Goal: Information Seeking & Learning: Learn about a topic

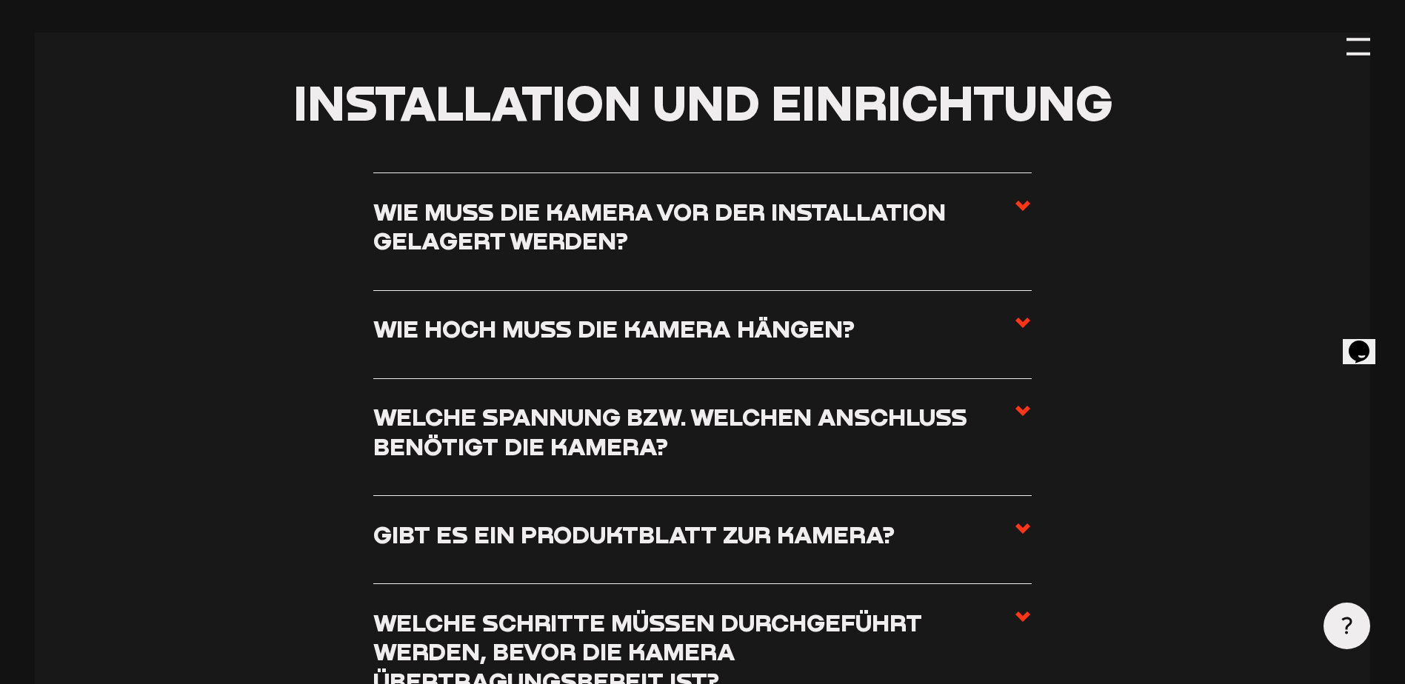
scroll to position [815, 0]
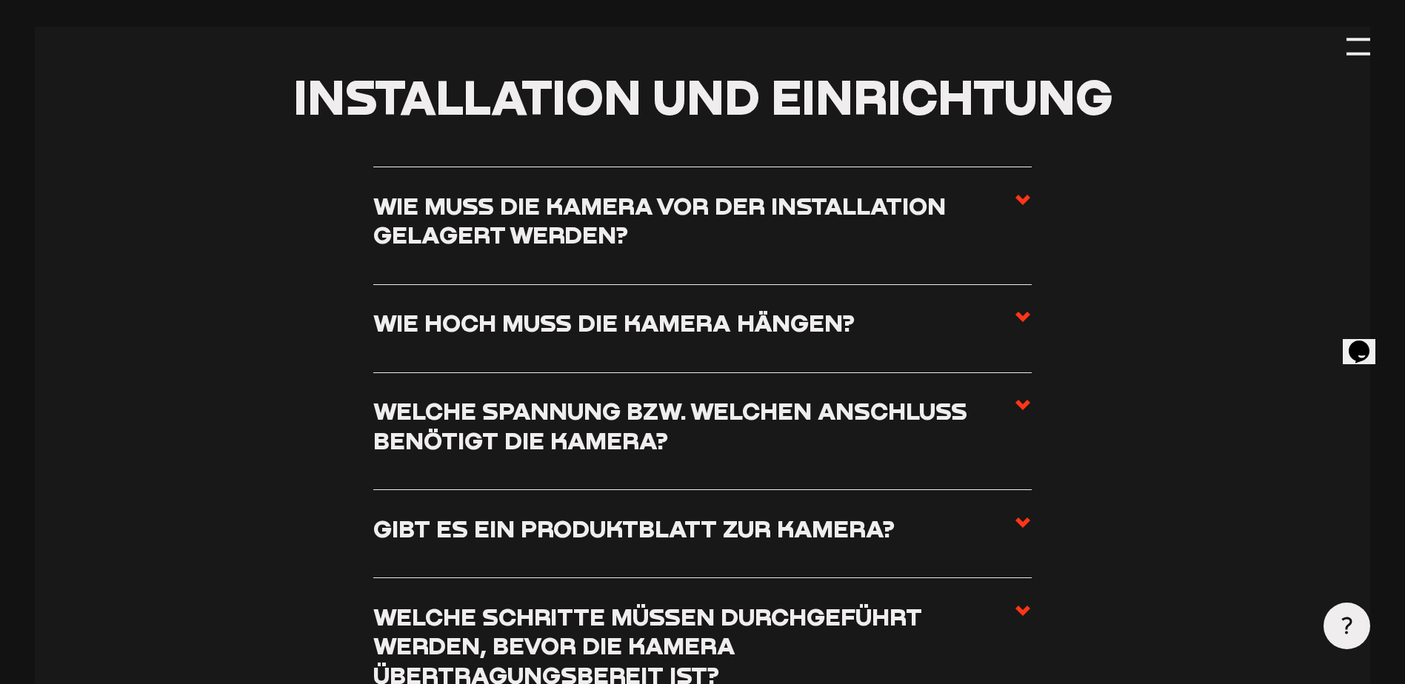
click at [1024, 202] on use at bounding box center [1022, 200] width 15 height 10
click at [0, 0] on input "Wie muss die Kamera vor der Installation gelagert werden?" at bounding box center [0, 0] width 0 height 0
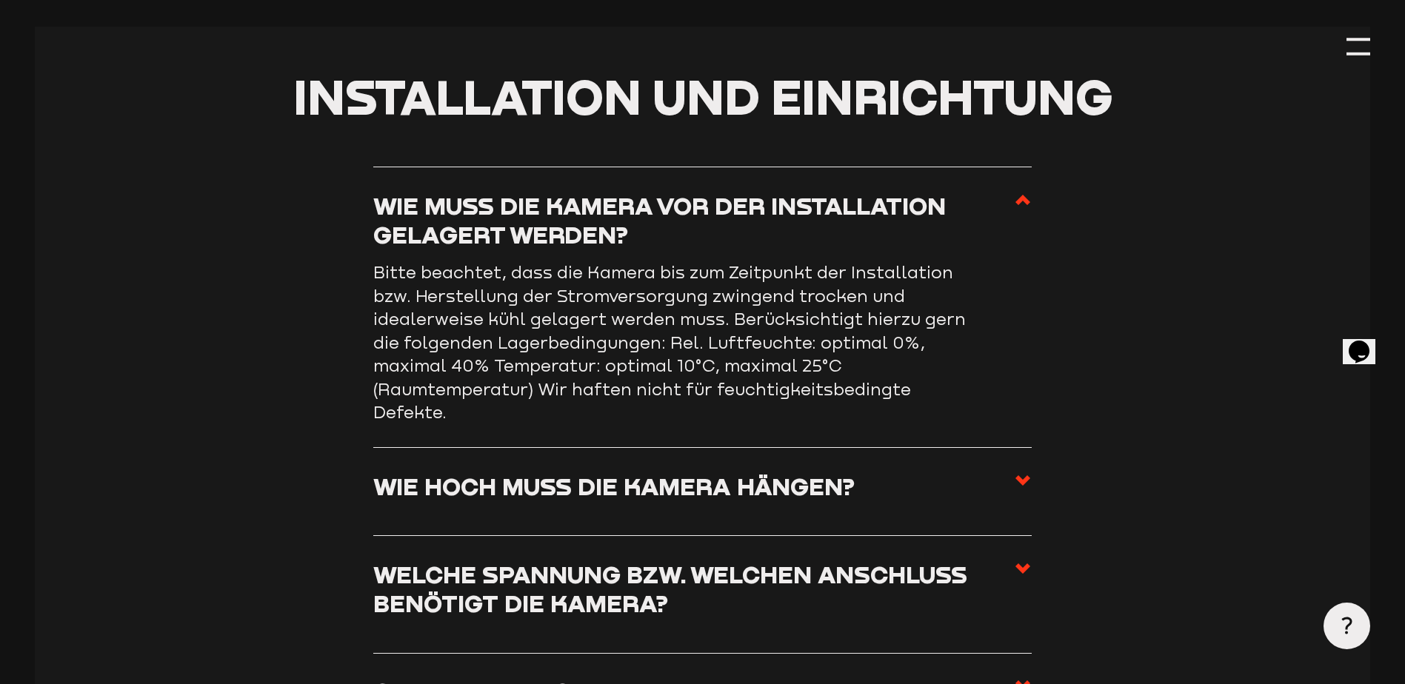
click at [1017, 203] on use at bounding box center [1022, 200] width 15 height 10
click at [0, 0] on input "Wie muss die Kamera vor der Installation gelagert werden?" at bounding box center [0, 0] width 0 height 0
click at [1023, 198] on use at bounding box center [1022, 200] width 15 height 10
click at [0, 0] on input "Wie muss die Kamera vor der Installation gelagert werden?" at bounding box center [0, 0] width 0 height 0
click at [1021, 204] on icon at bounding box center [1023, 200] width 18 height 18
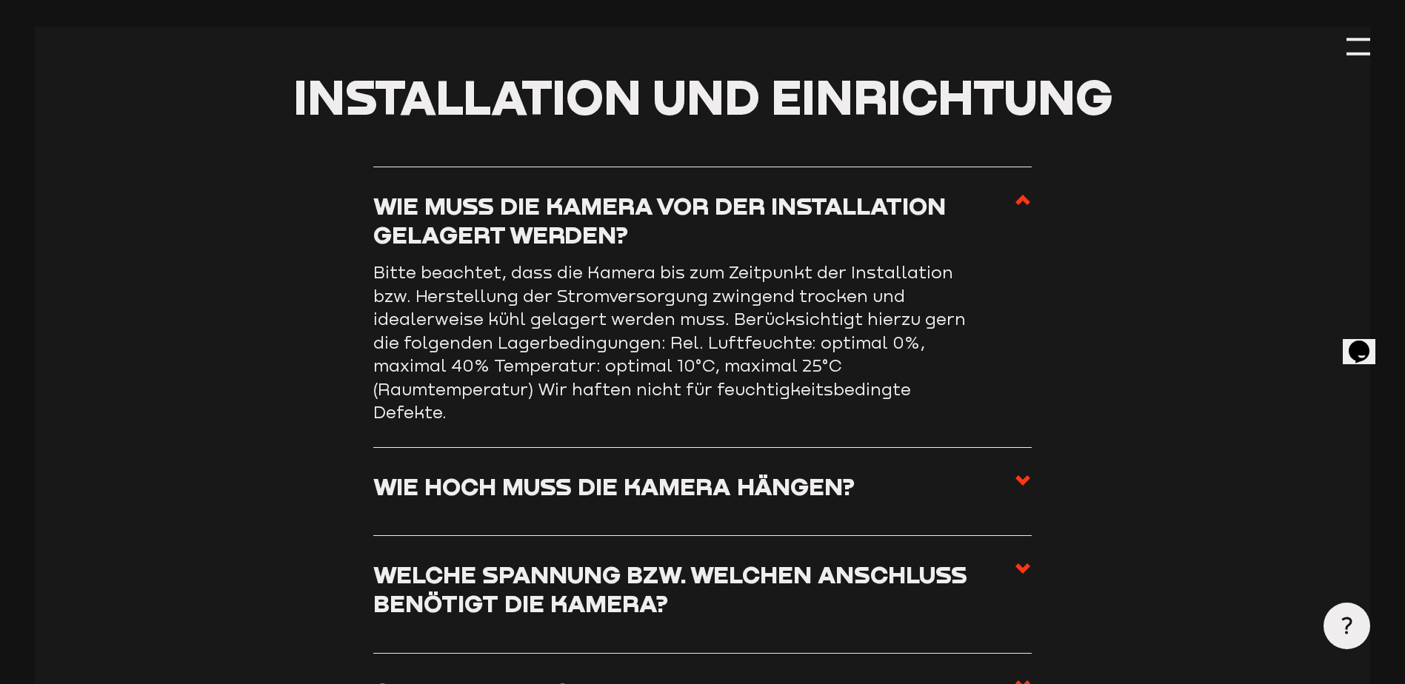
click at [0, 0] on input "Wie muss die Kamera vor der Installation gelagert werden?" at bounding box center [0, 0] width 0 height 0
click at [1040, 355] on section "Installation und Einrichtung Wie muss die Kamera vor der Installation gelagert …" at bounding box center [702, 481] width 1335 height 908
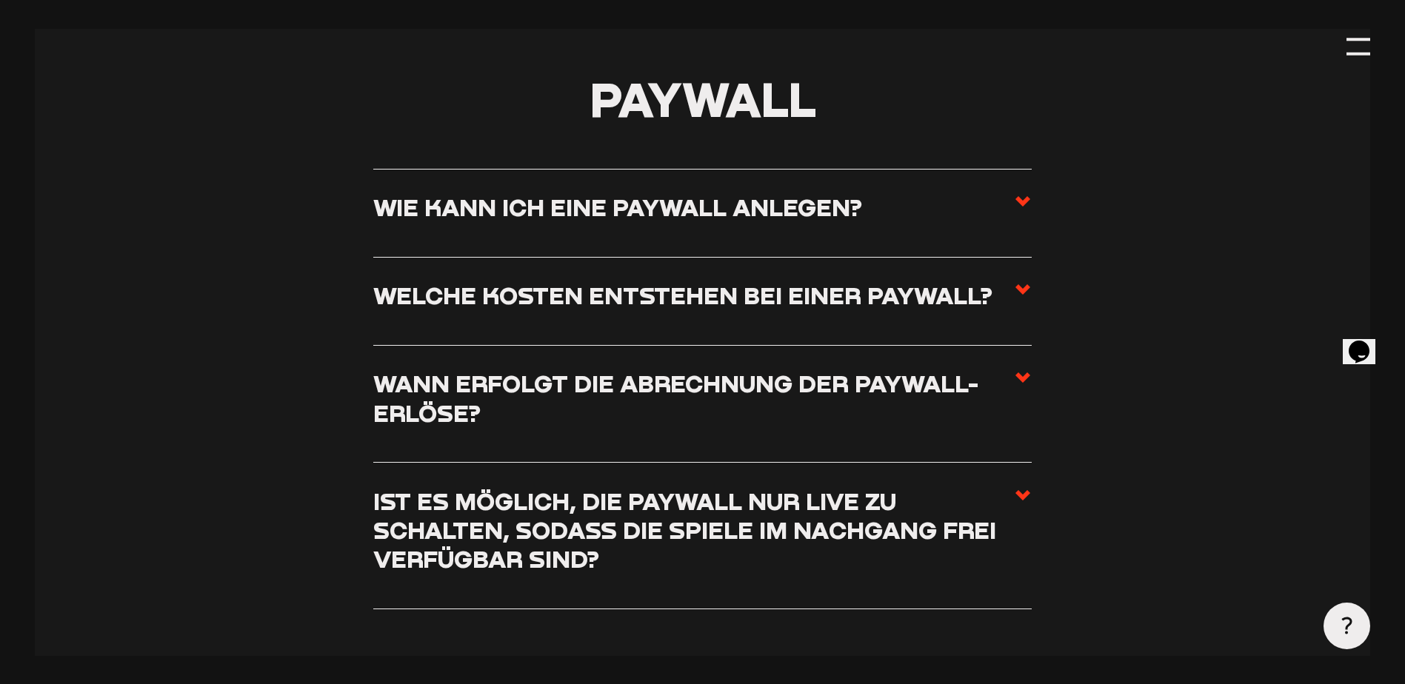
scroll to position [5850, 0]
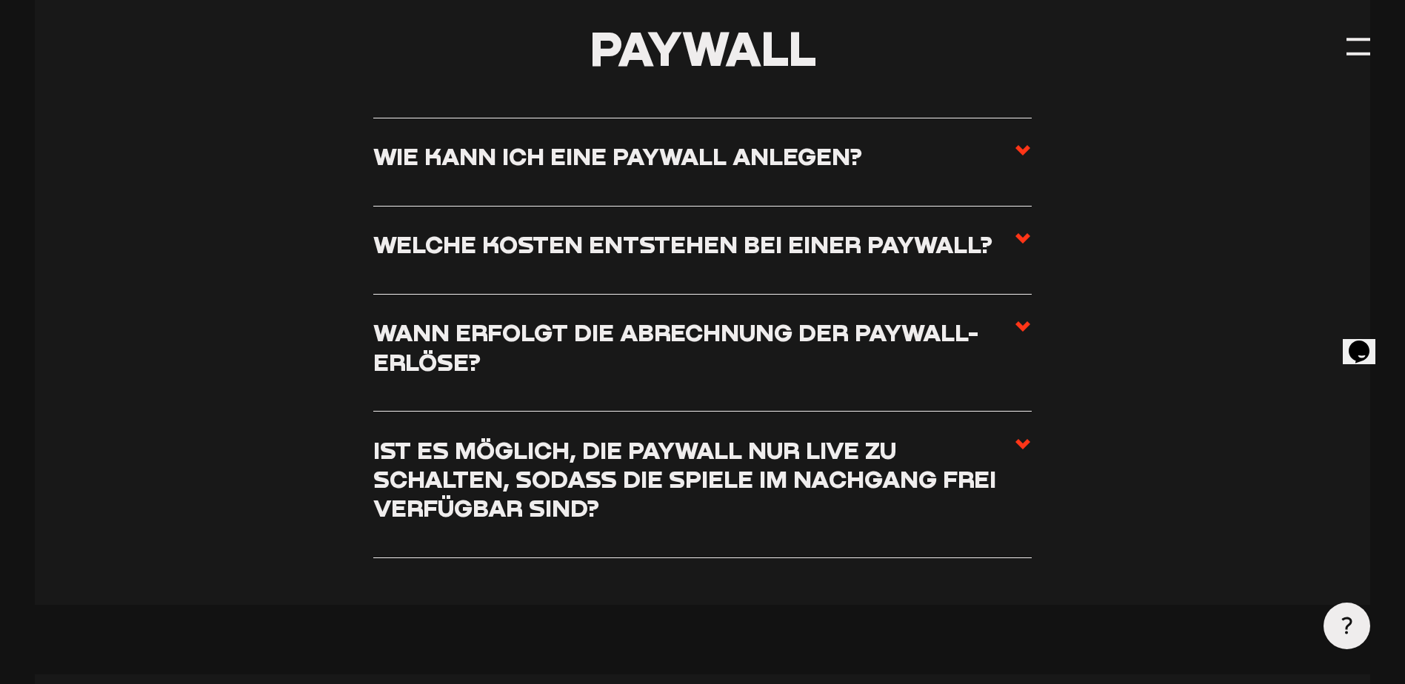
click at [1023, 158] on icon at bounding box center [1023, 150] width 18 height 18
click at [0, 0] on input "Wie kann ich eine Paywall anlegen?" at bounding box center [0, 0] width 0 height 0
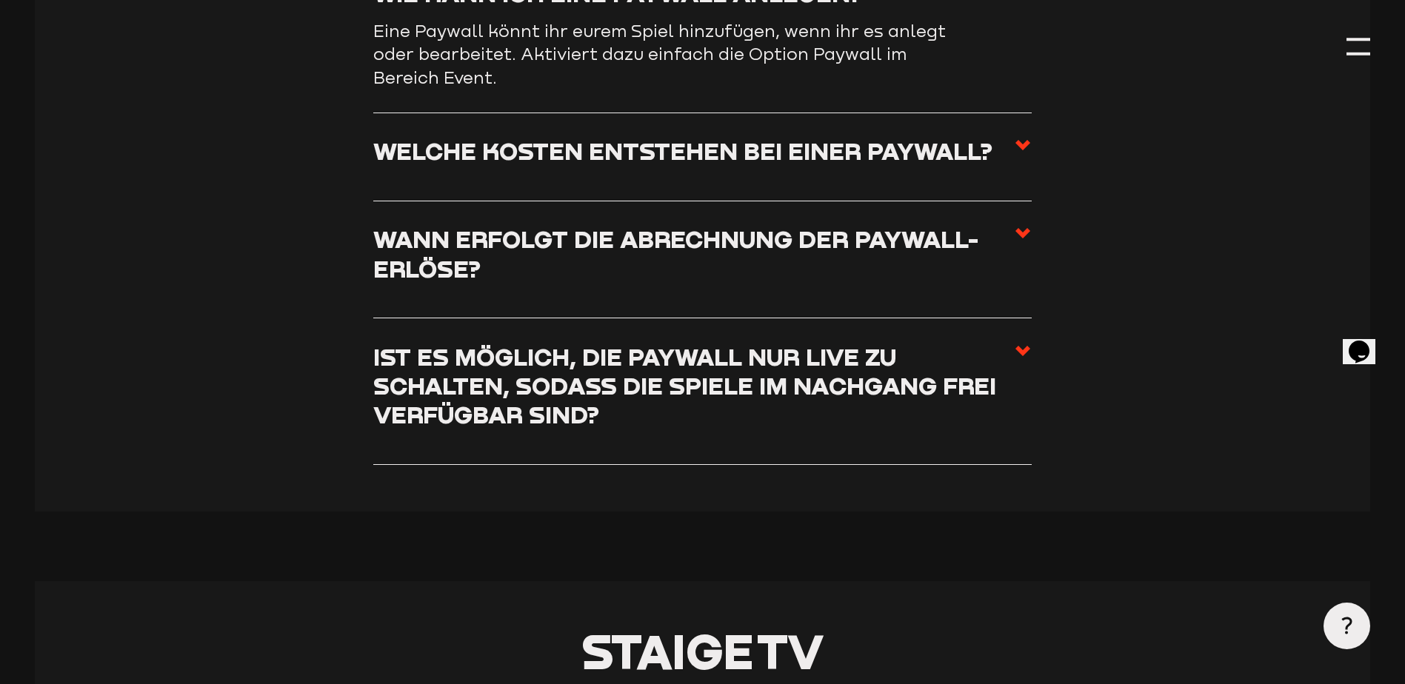
scroll to position [5686, 0]
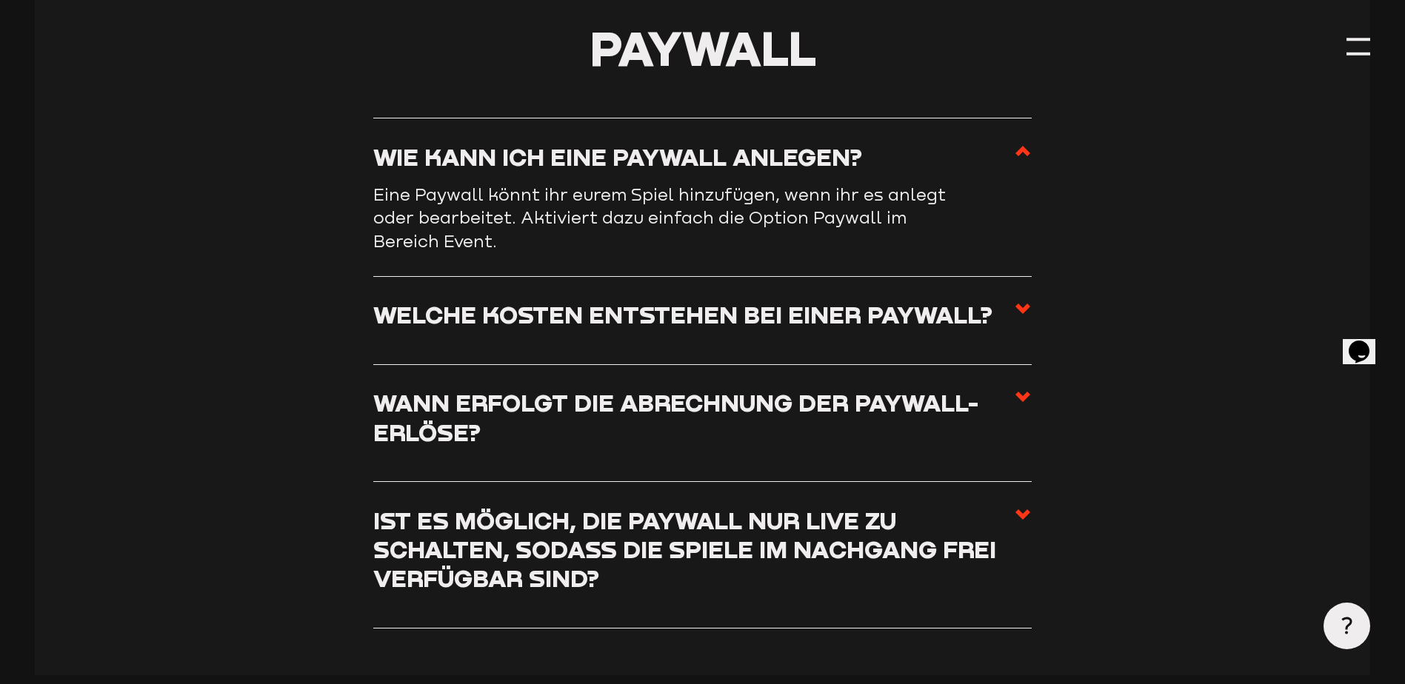
click at [1026, 160] on icon at bounding box center [1023, 151] width 18 height 18
click at [0, 0] on input "Wie kann ich eine Paywall anlegen?" at bounding box center [0, 0] width 0 height 0
click at [1068, 198] on section "Paywall Wie kann ich eine Paywall anlegen? Eine Paywall könnt ihr eurem Spiel h…" at bounding box center [702, 327] width 1335 height 698
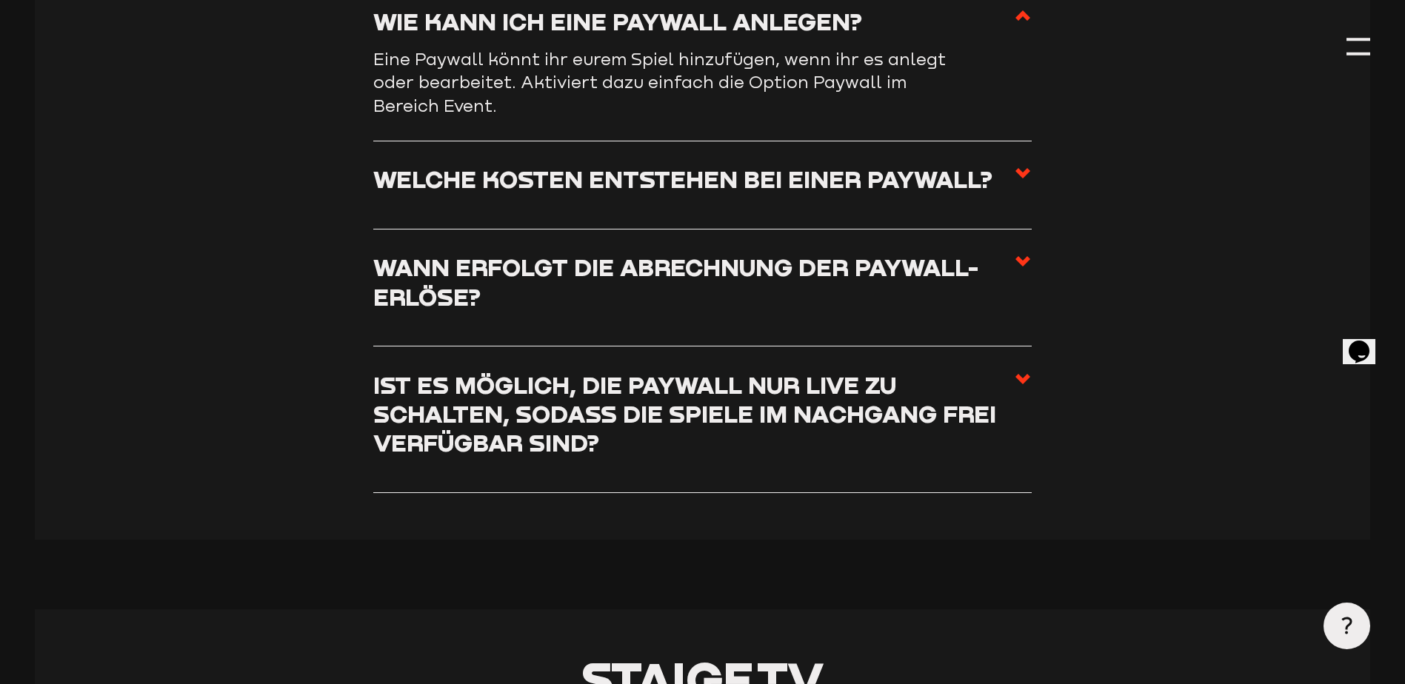
scroll to position [5834, 0]
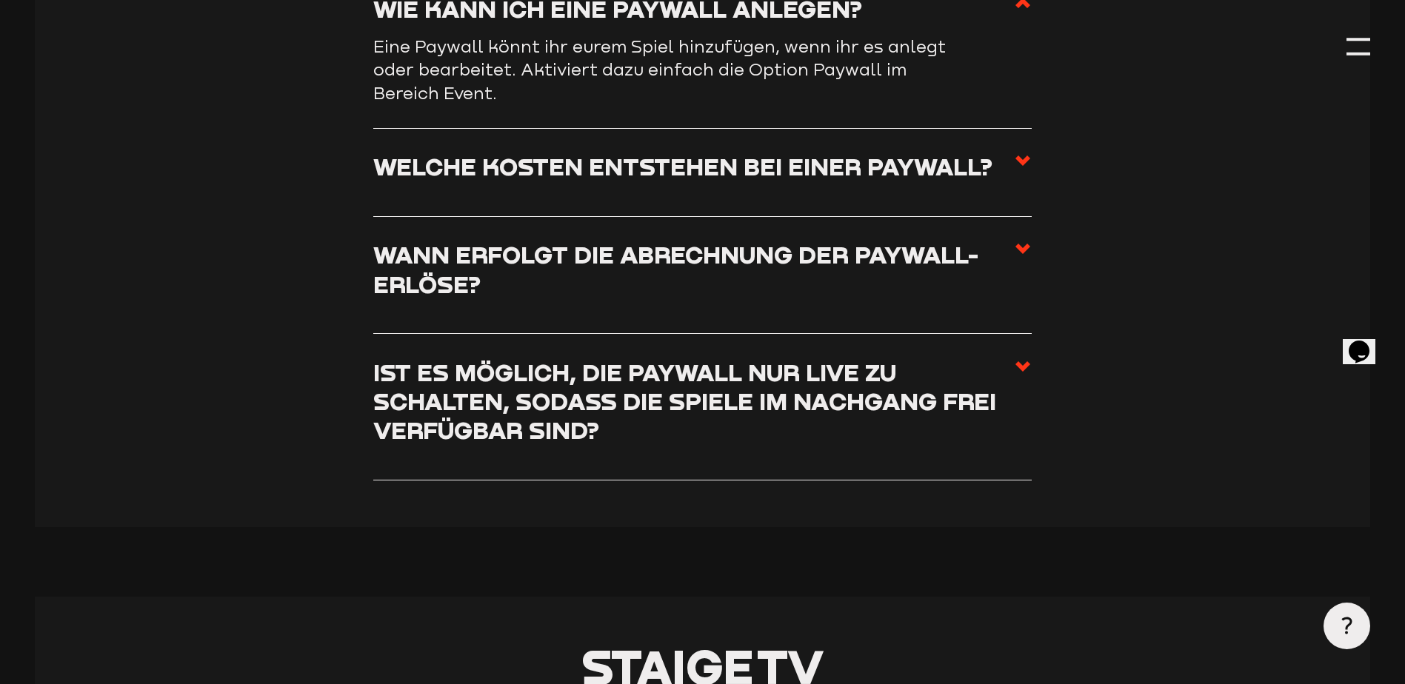
click at [1020, 166] on use at bounding box center [1022, 160] width 15 height 10
click at [0, 0] on input "Welche Kosten entstehen bei einer Paywall?" at bounding box center [0, 0] width 0 height 0
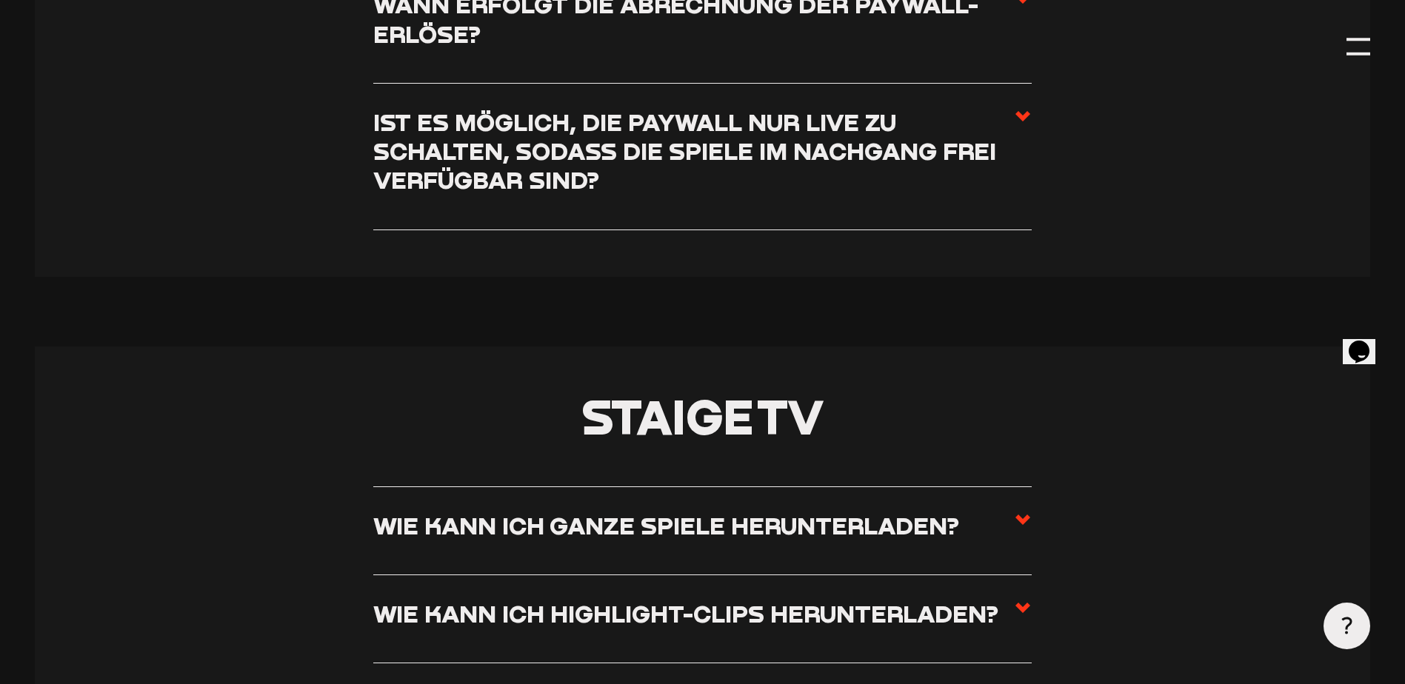
scroll to position [6130, 0]
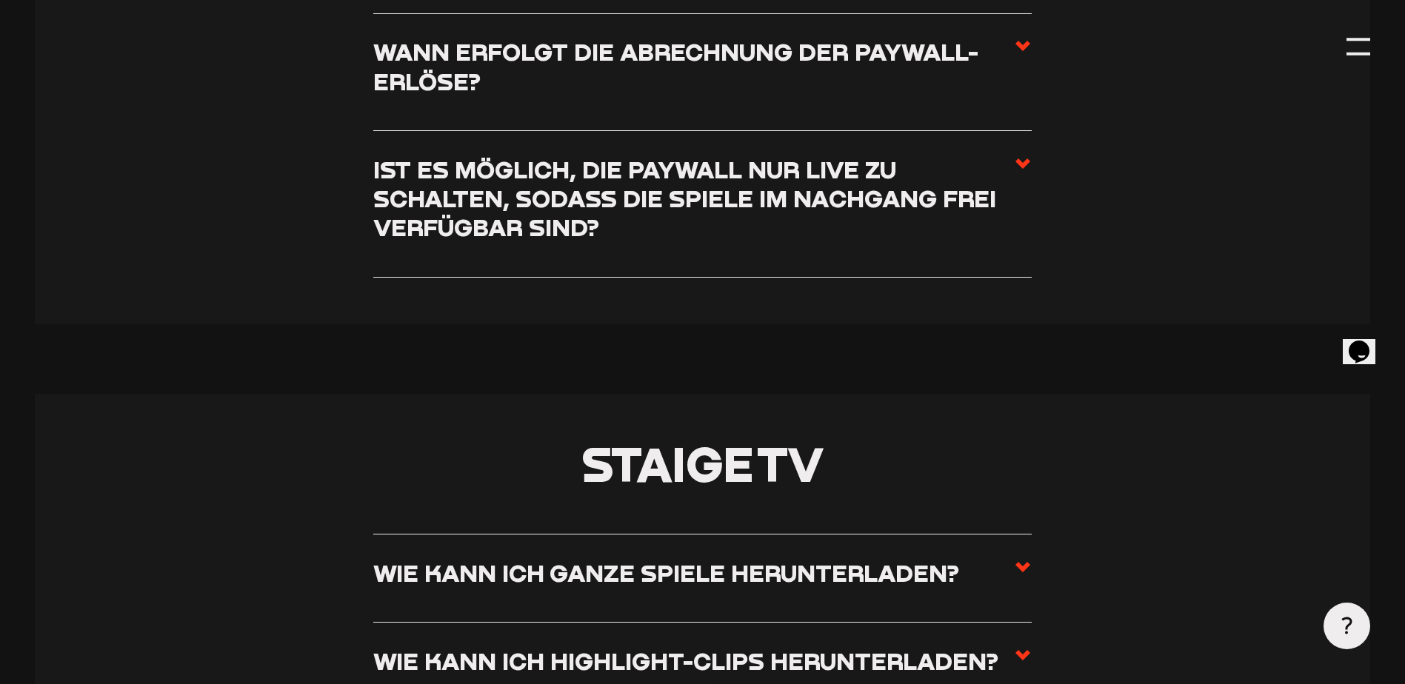
click at [1024, 169] on use at bounding box center [1022, 163] width 15 height 10
click at [0, 0] on input "Ist es möglich, die Paywall nur live zu schalten, sodass die Spiele im Nachgang…" at bounding box center [0, 0] width 0 height 0
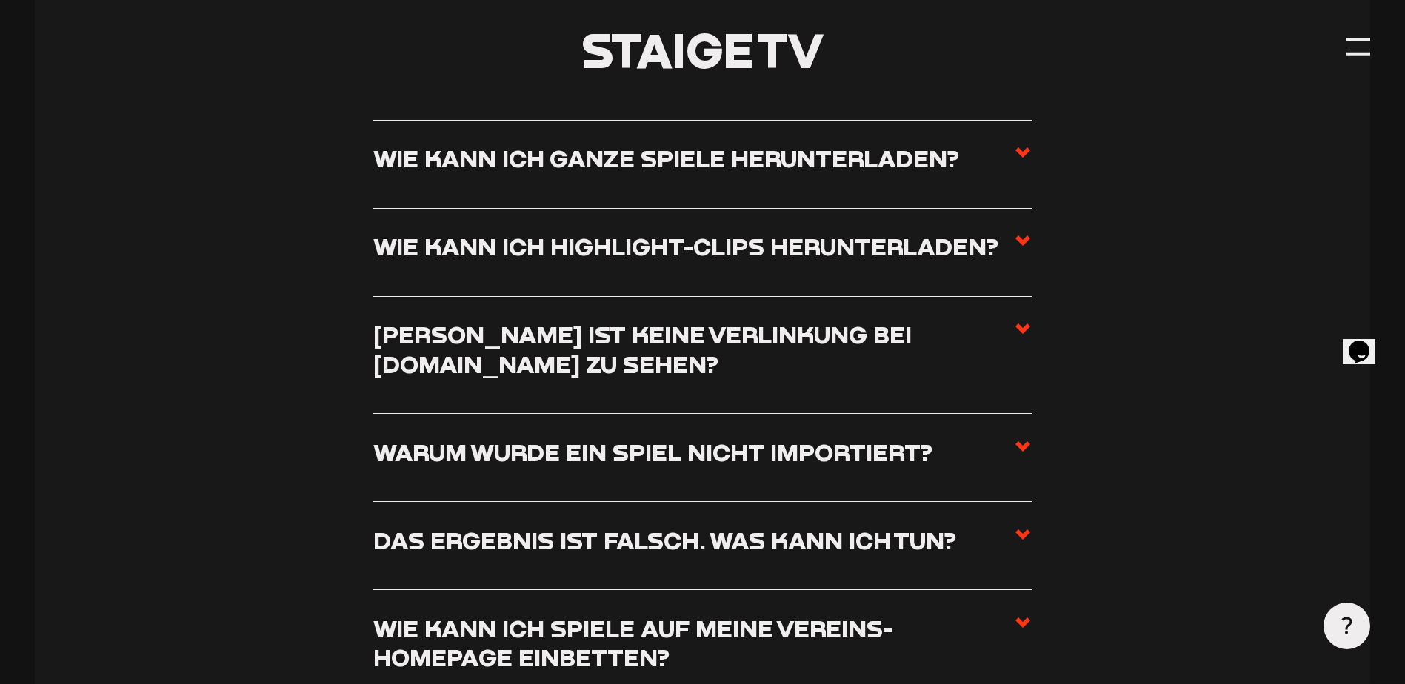
scroll to position [6500, 0]
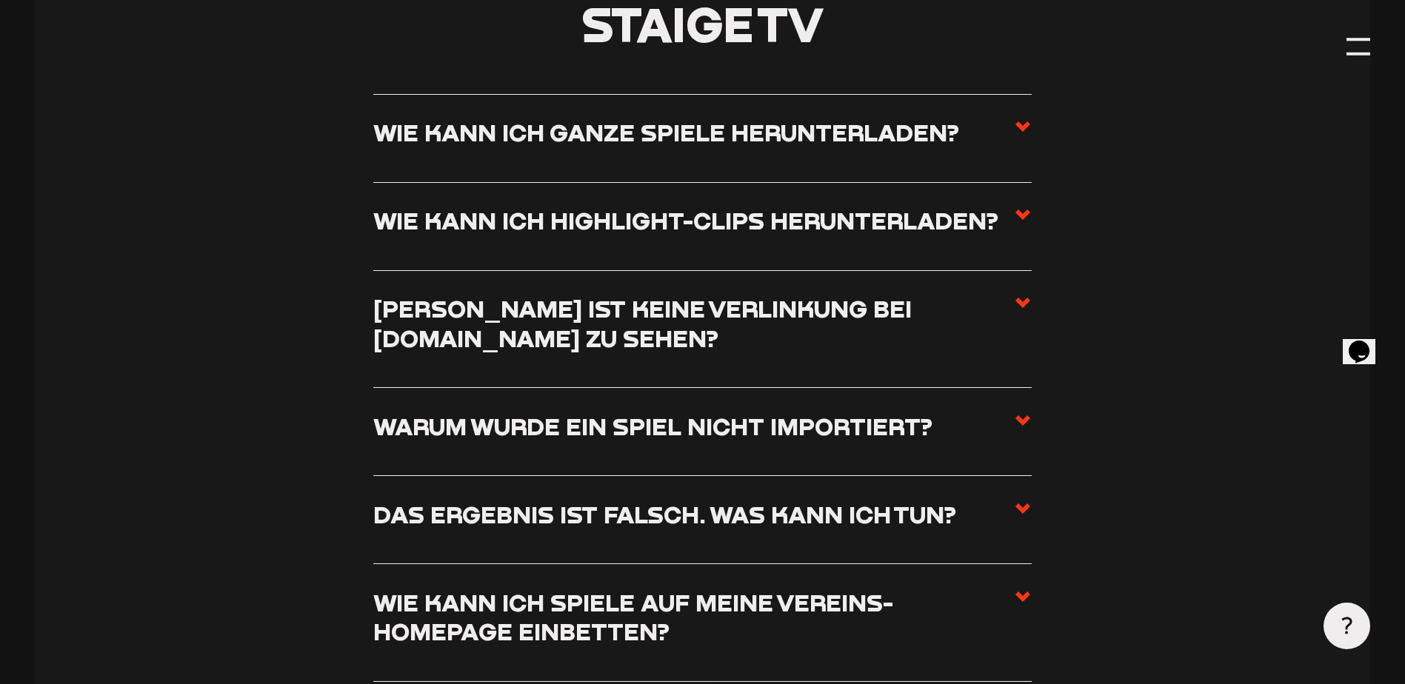
click at [1026, 132] on use at bounding box center [1022, 126] width 15 height 10
click at [0, 0] on input "Wie kann ich ganze Spiele herunterladen?" at bounding box center [0, 0] width 0 height 0
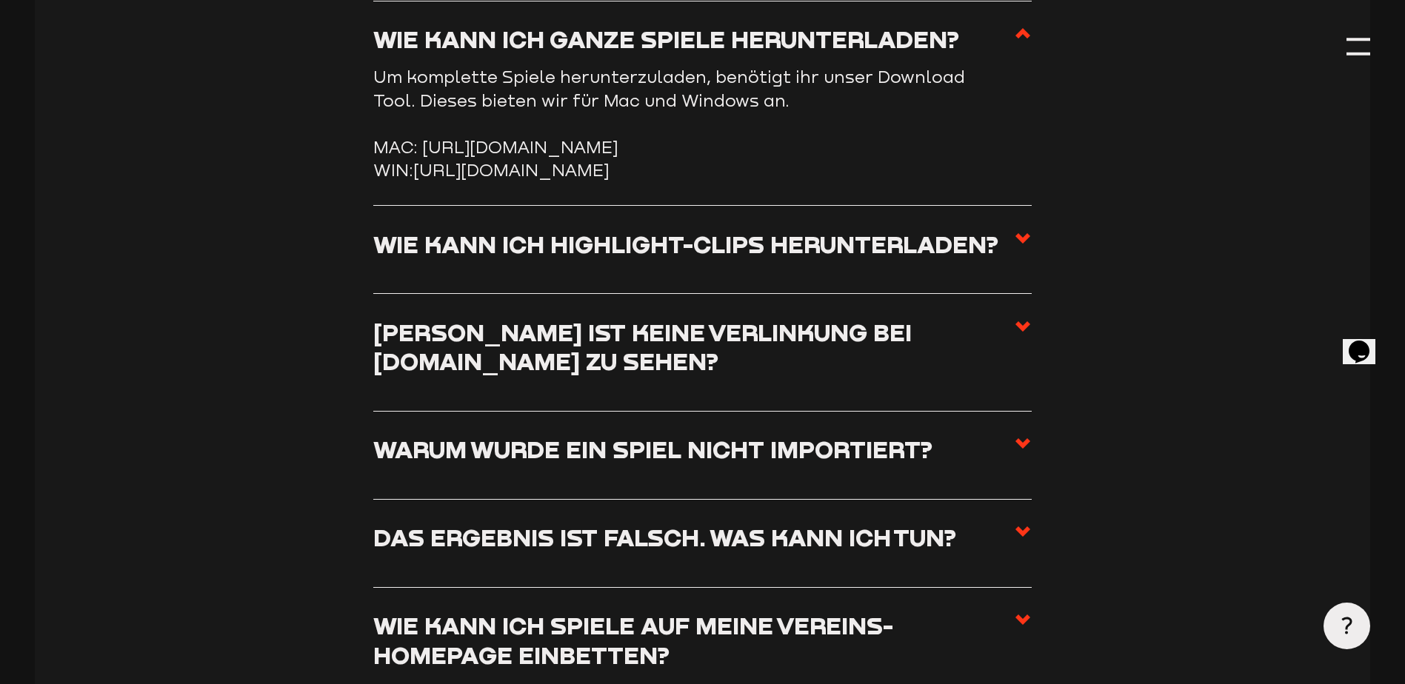
scroll to position [6407, 0]
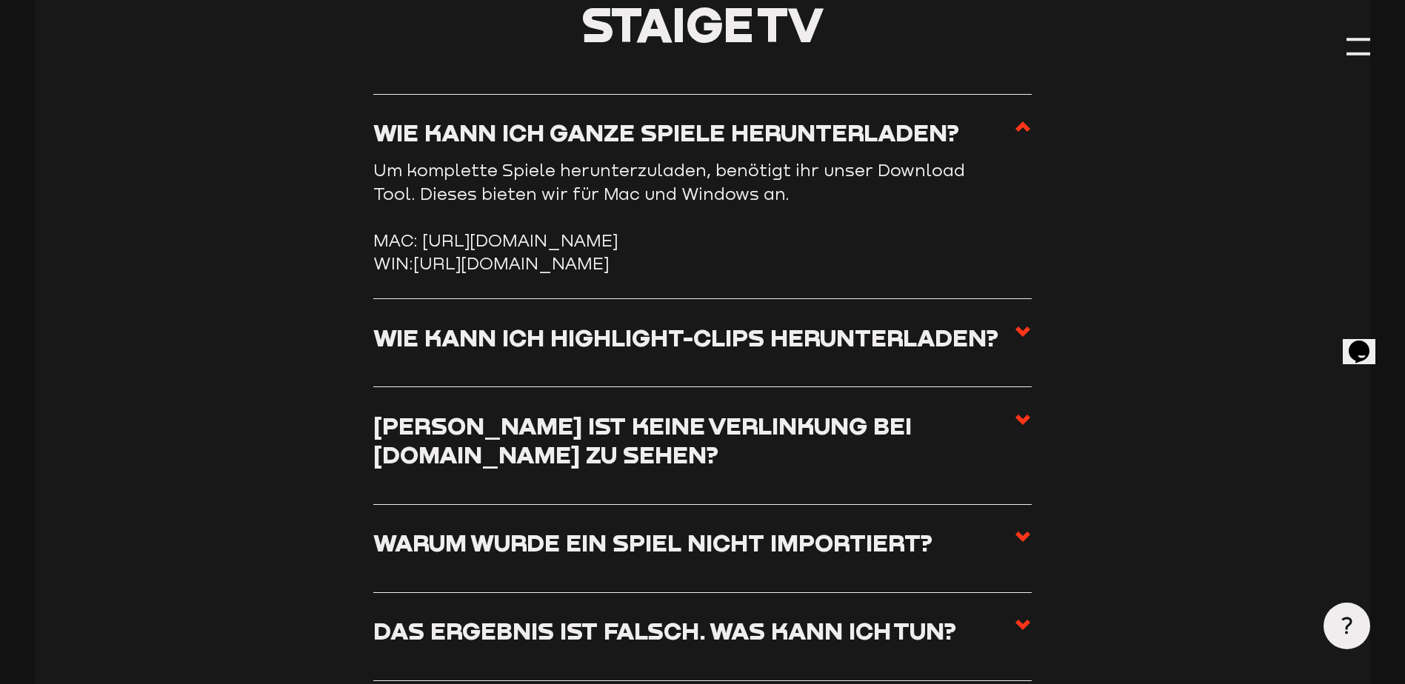
click at [1026, 132] on use at bounding box center [1022, 126] width 15 height 10
click at [0, 0] on input "Wie kann ich ganze Spiele herunterladen?" at bounding box center [0, 0] width 0 height 0
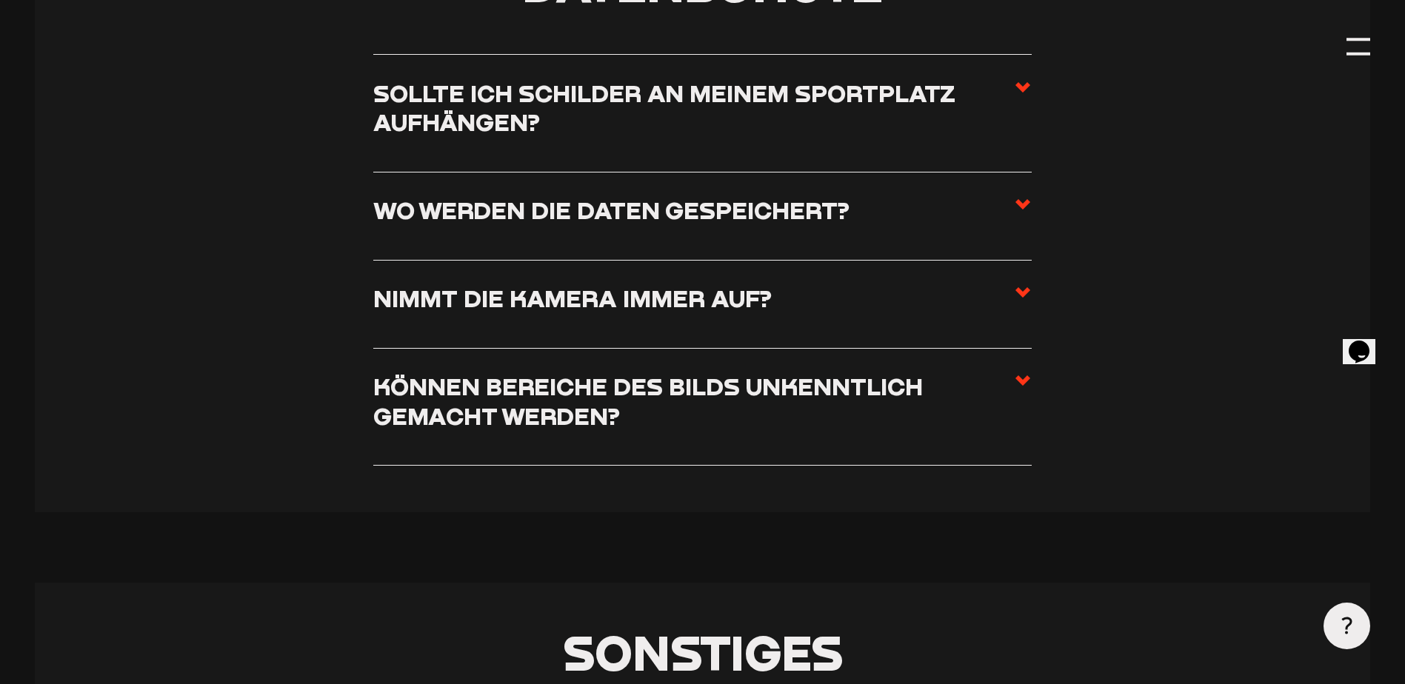
scroll to position [8777, 0]
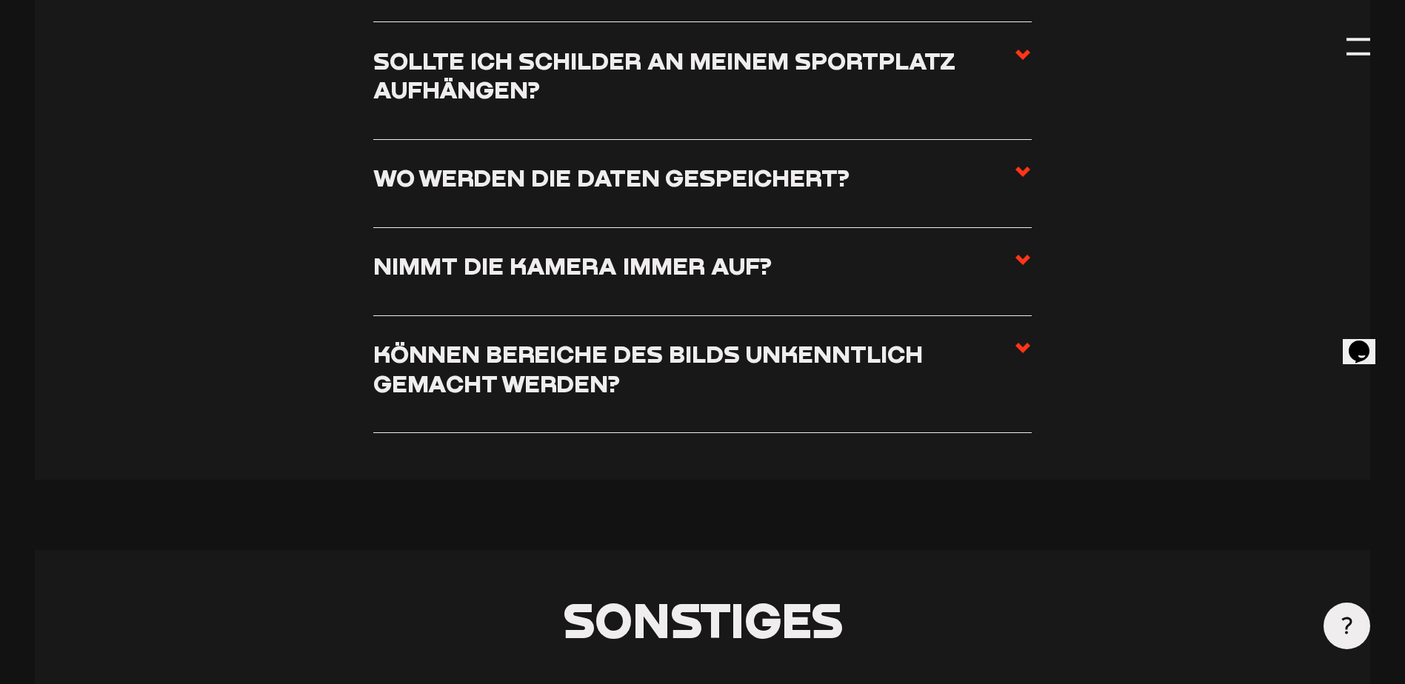
click at [1019, 269] on icon at bounding box center [1023, 260] width 18 height 18
click at [0, 0] on input "Nimmt die Kamera immer auf?" at bounding box center [0, 0] width 0 height 0
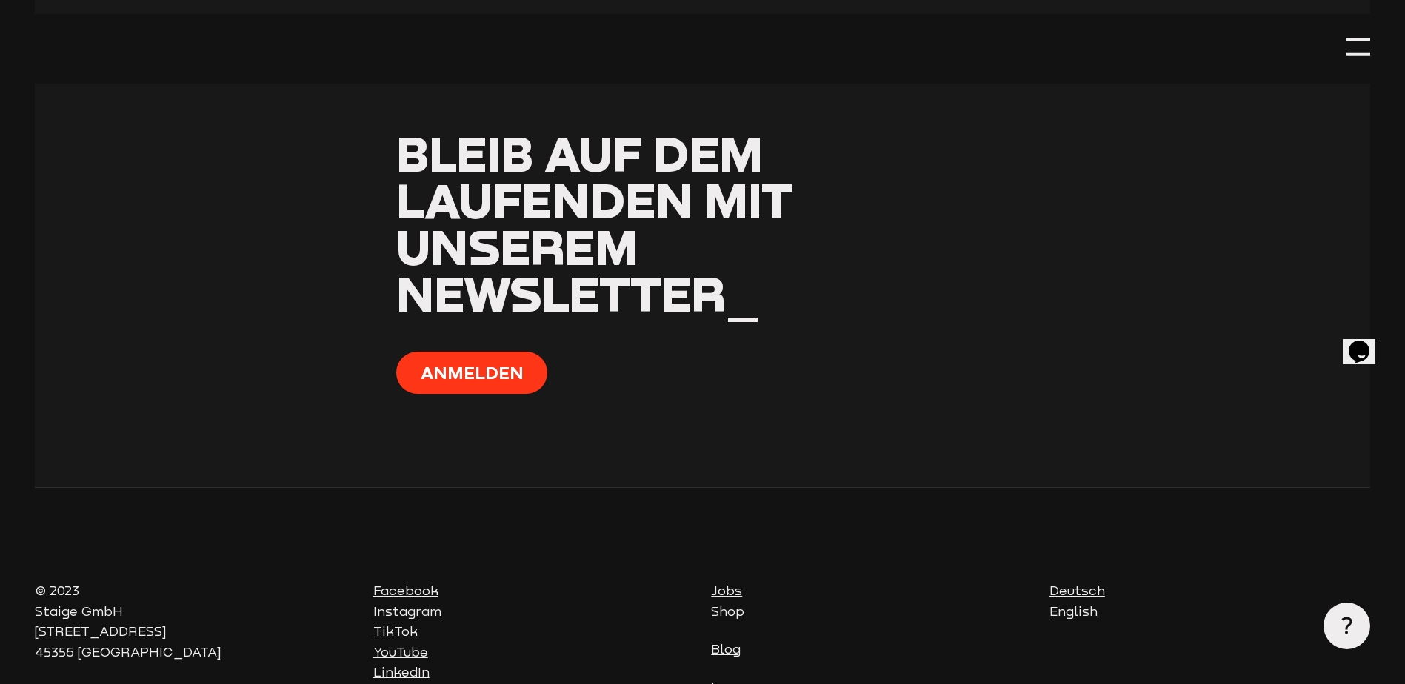
scroll to position [9724, 0]
